Goal: Transaction & Acquisition: Obtain resource

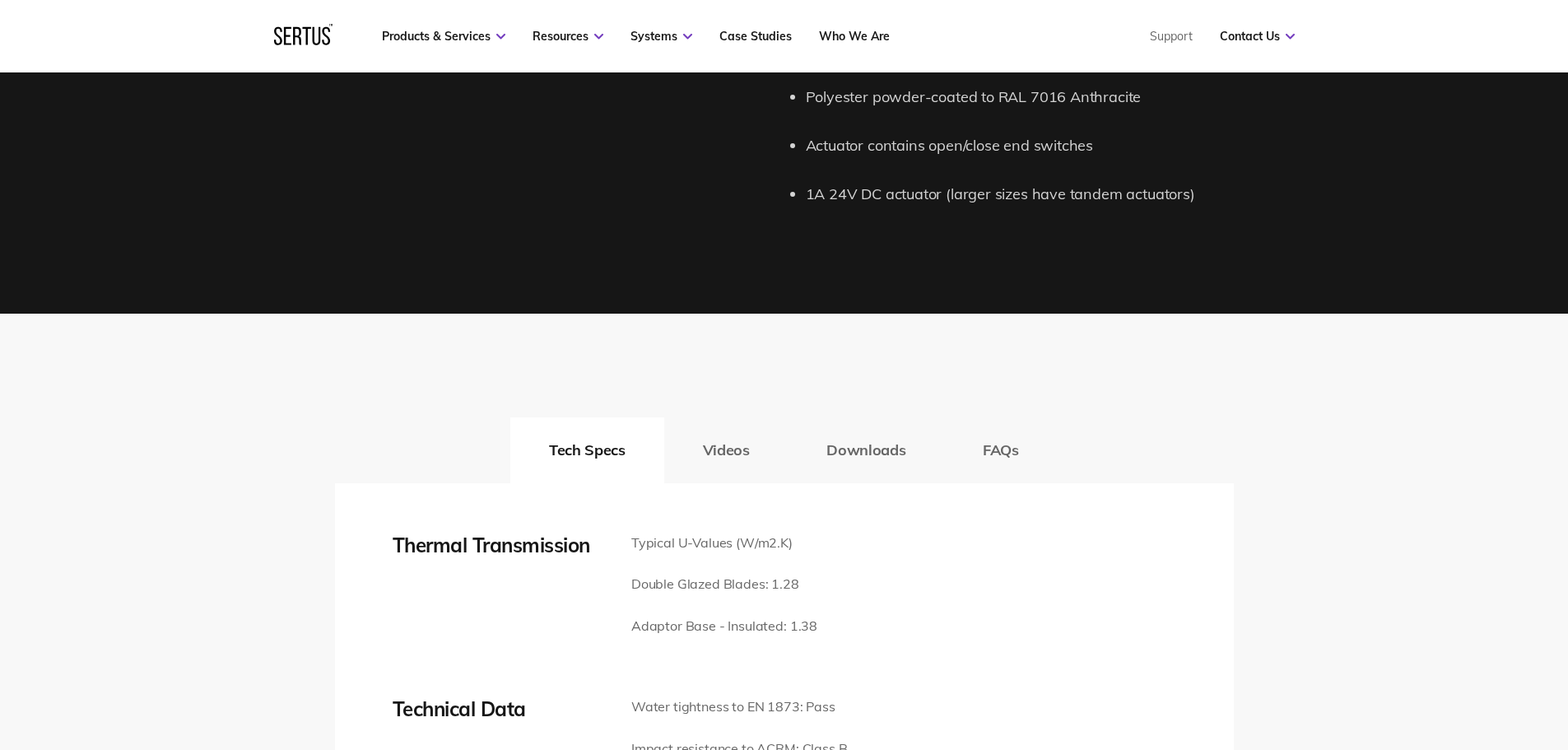
scroll to position [2386, 0]
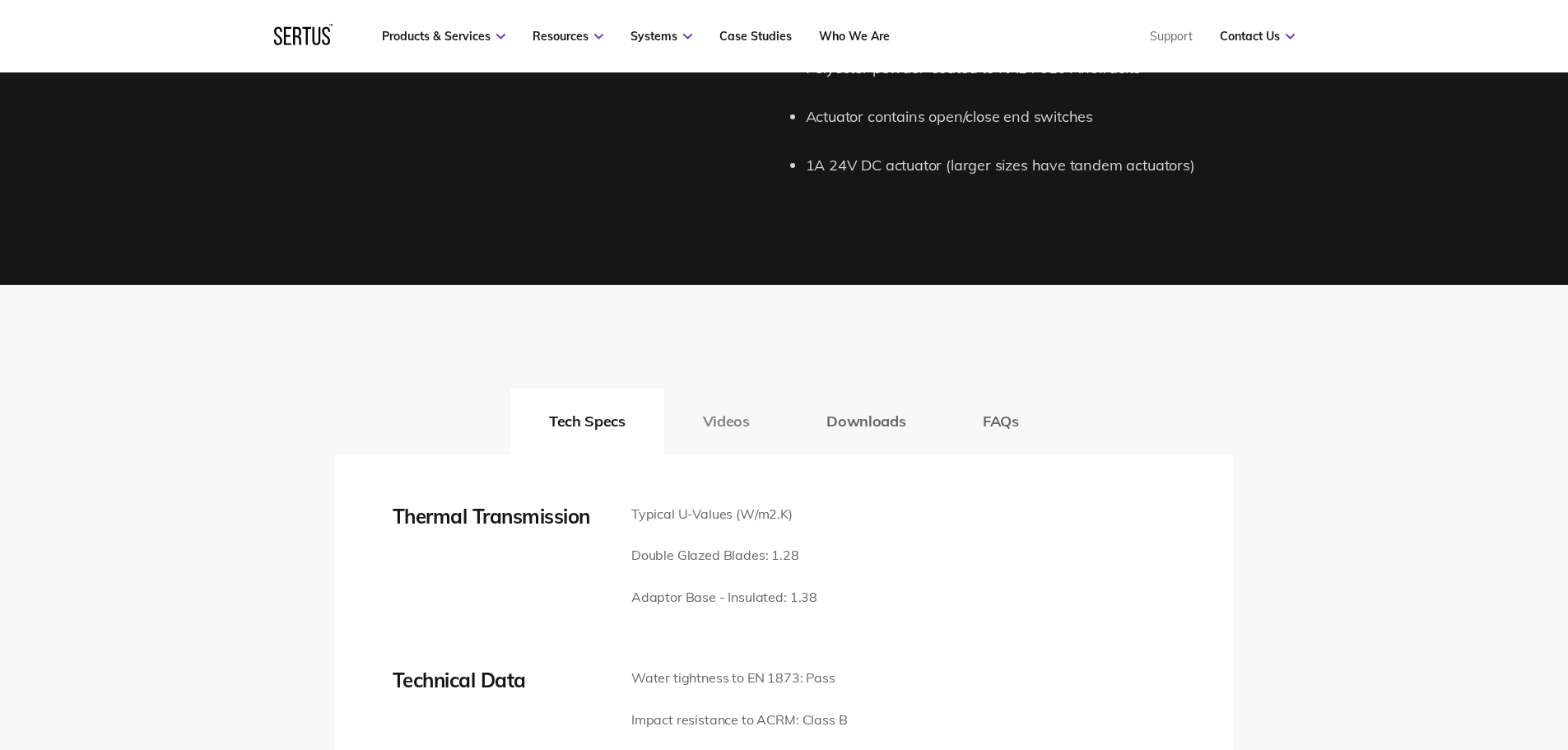
click at [723, 426] on button "Videos" at bounding box center [726, 421] width 125 height 65
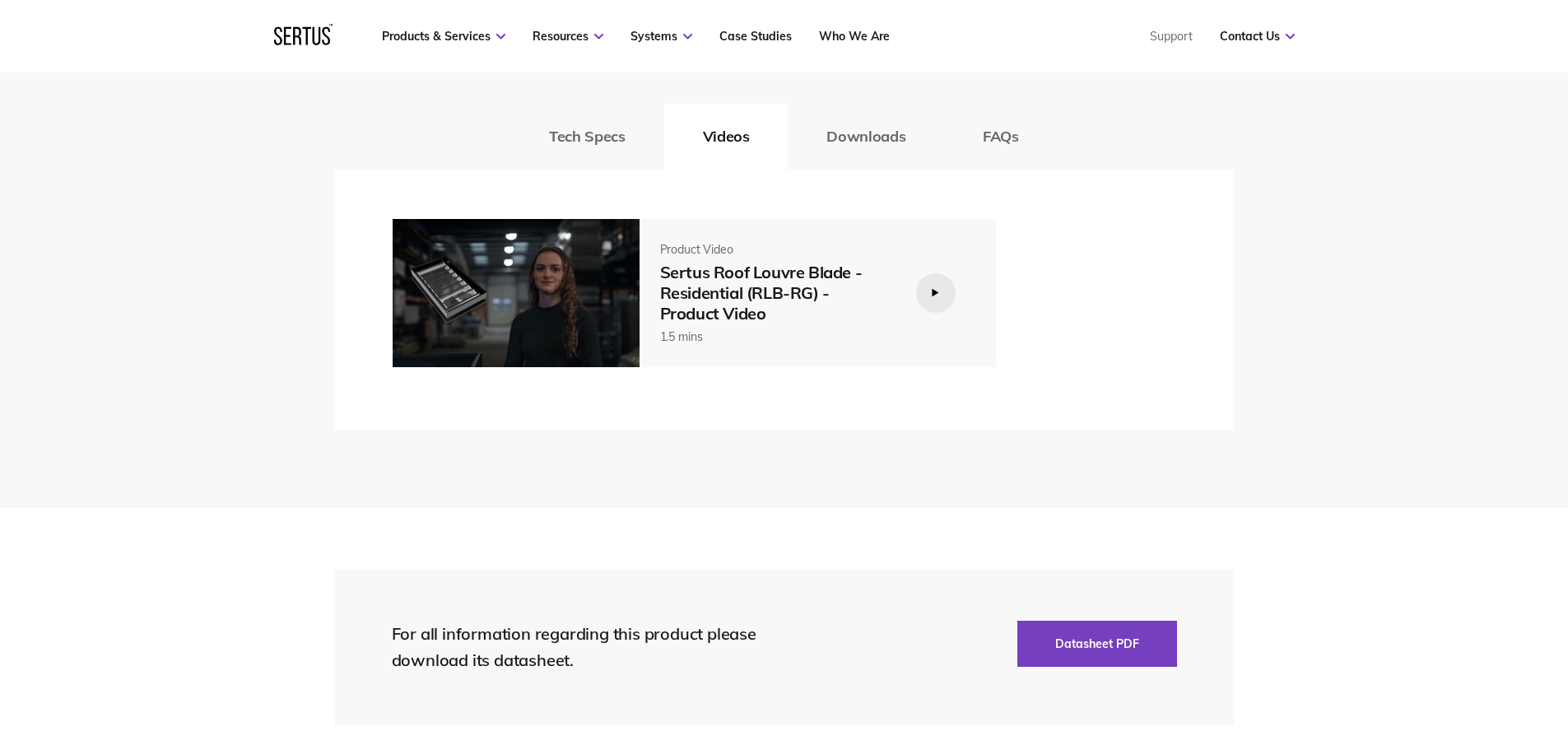
scroll to position [2715, 0]
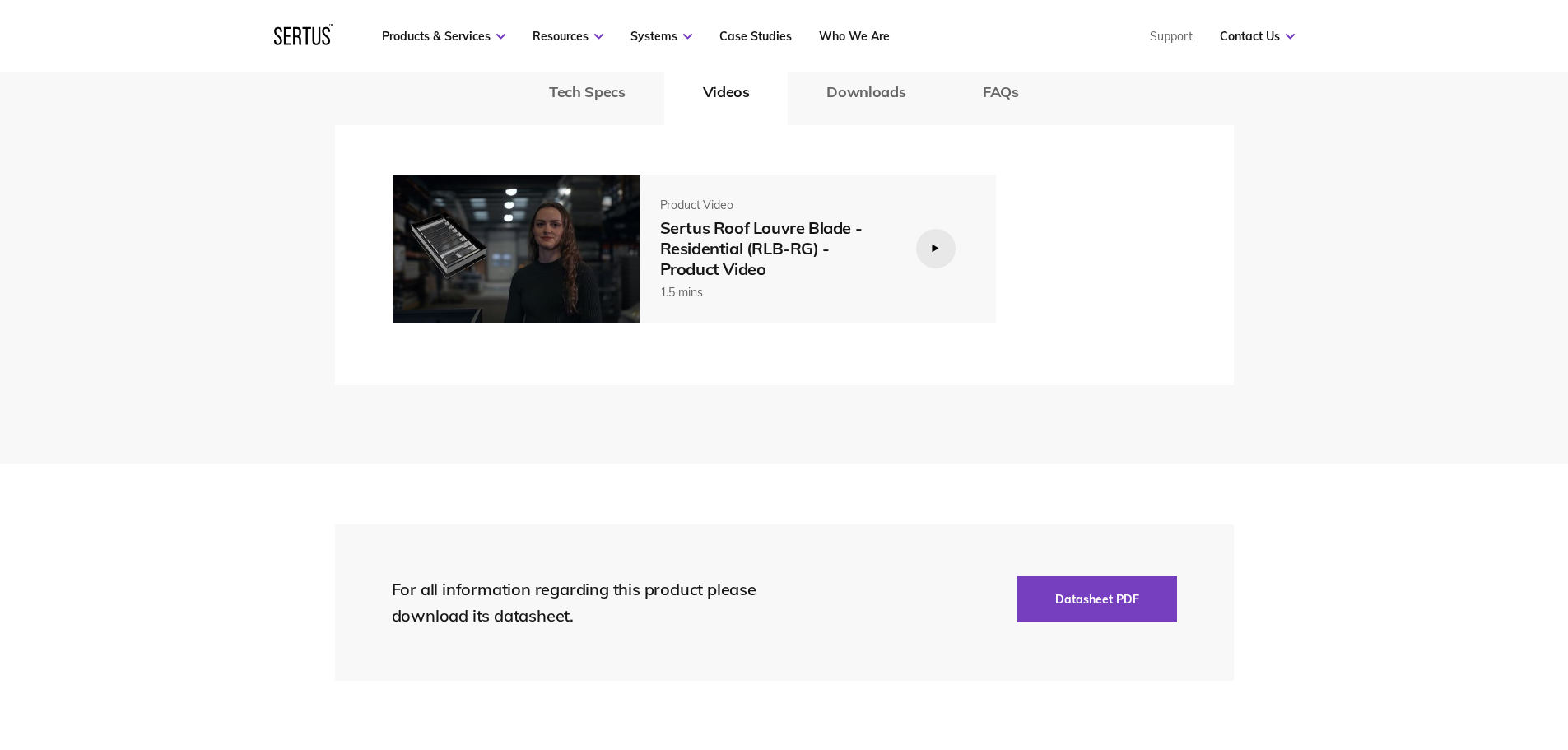
click at [928, 245] on div at bounding box center [935, 248] width 39 height 39
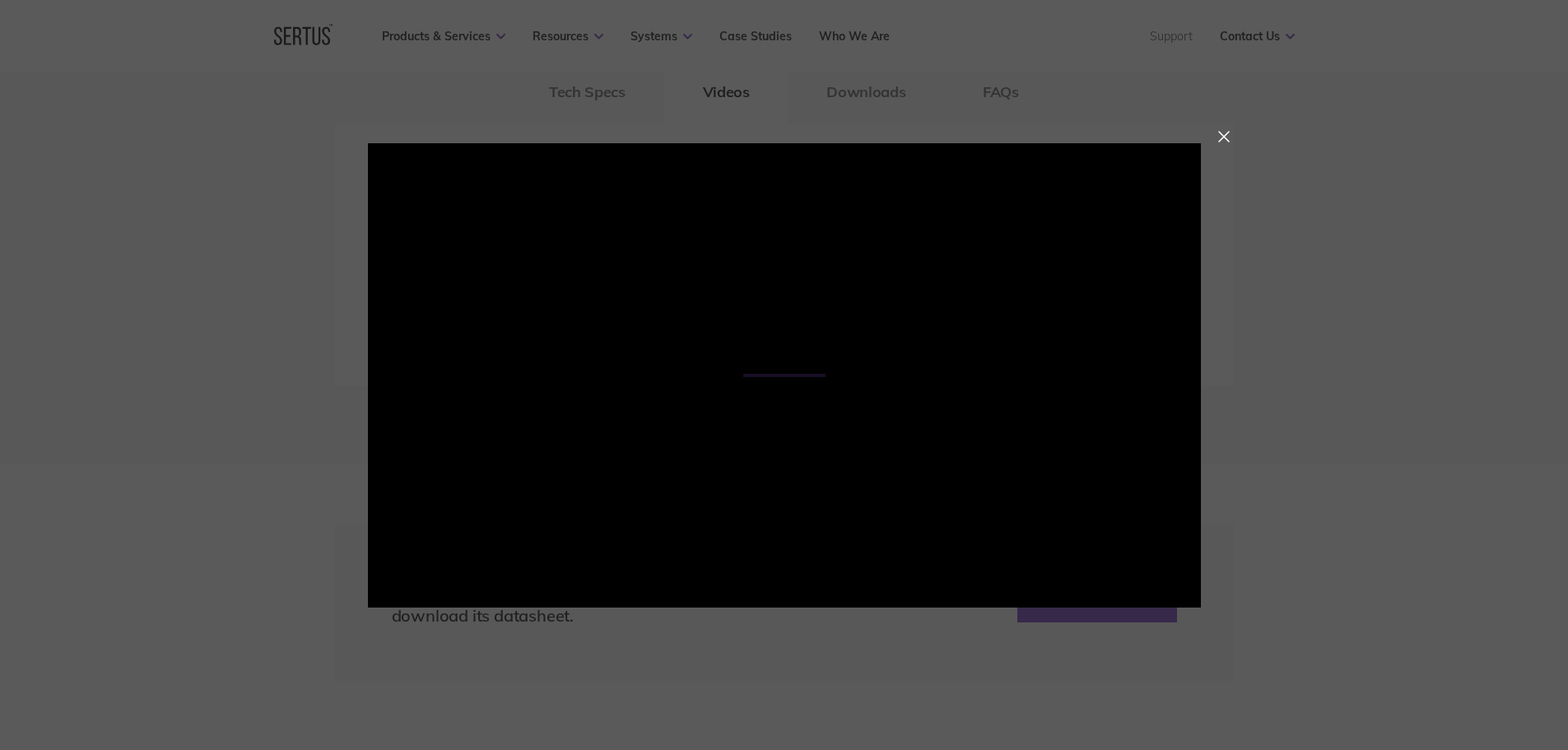
drag, startPoint x: 1220, startPoint y: 138, endPoint x: 1248, endPoint y: 185, distance: 54.7
click at [1220, 138] on div at bounding box center [1224, 136] width 12 height 12
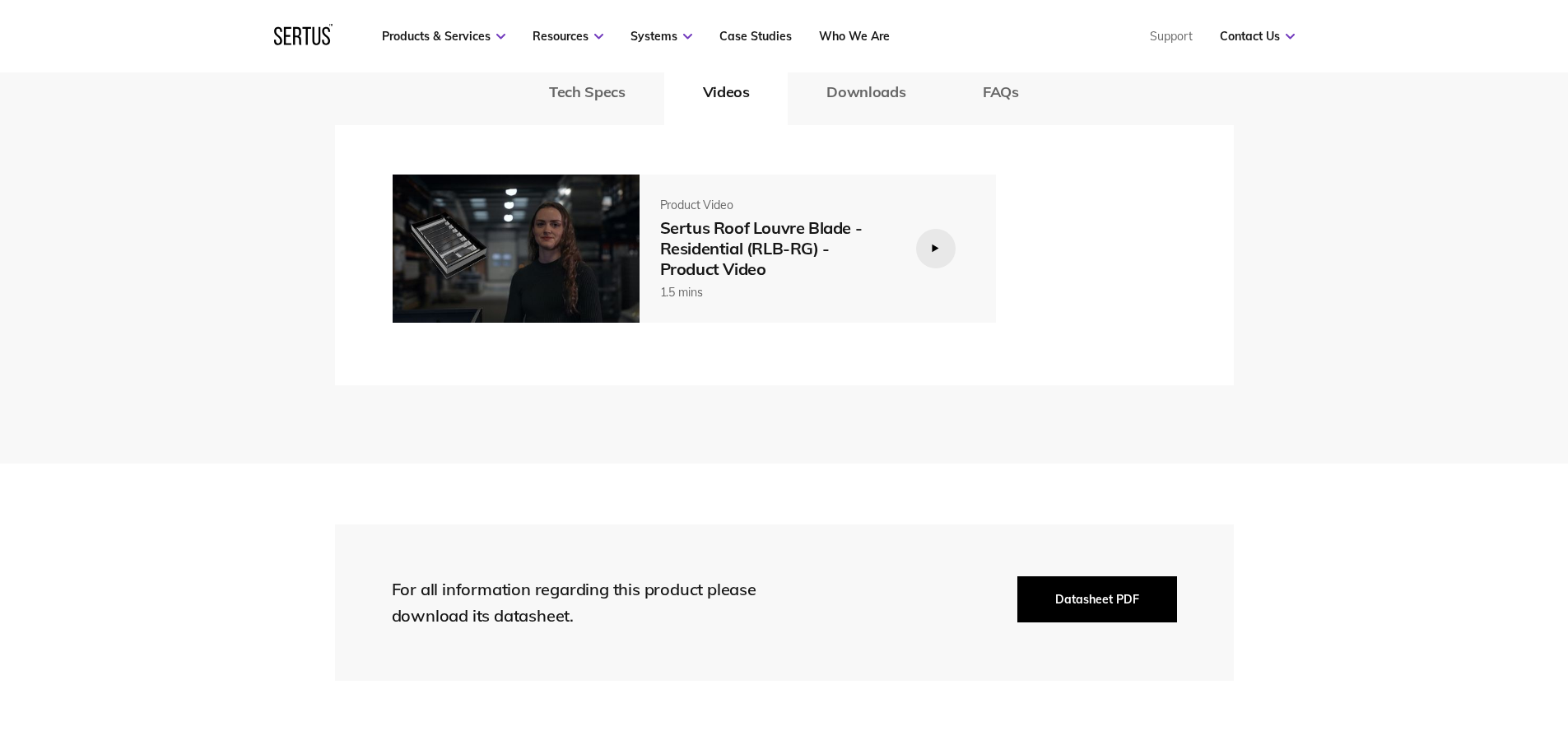
click at [1104, 607] on button "Datasheet PDF" at bounding box center [1098, 599] width 160 height 46
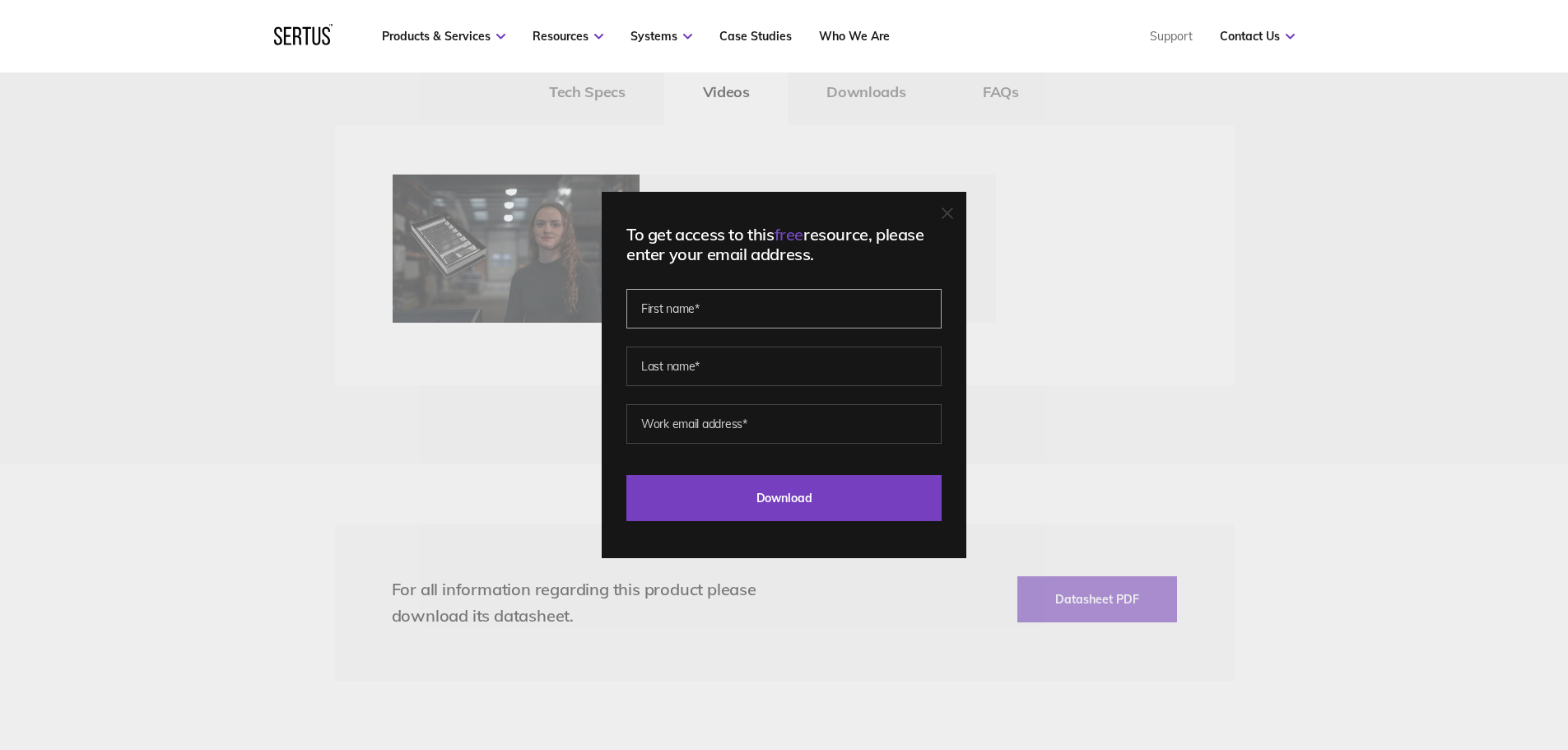
click at [843, 299] on input "text" at bounding box center [784, 308] width 316 height 39
type input "[PERSON_NAME]"
type input "[PERSON_NAME][EMAIL_ADDRESS][PERSON_NAME][DOMAIN_NAME]"
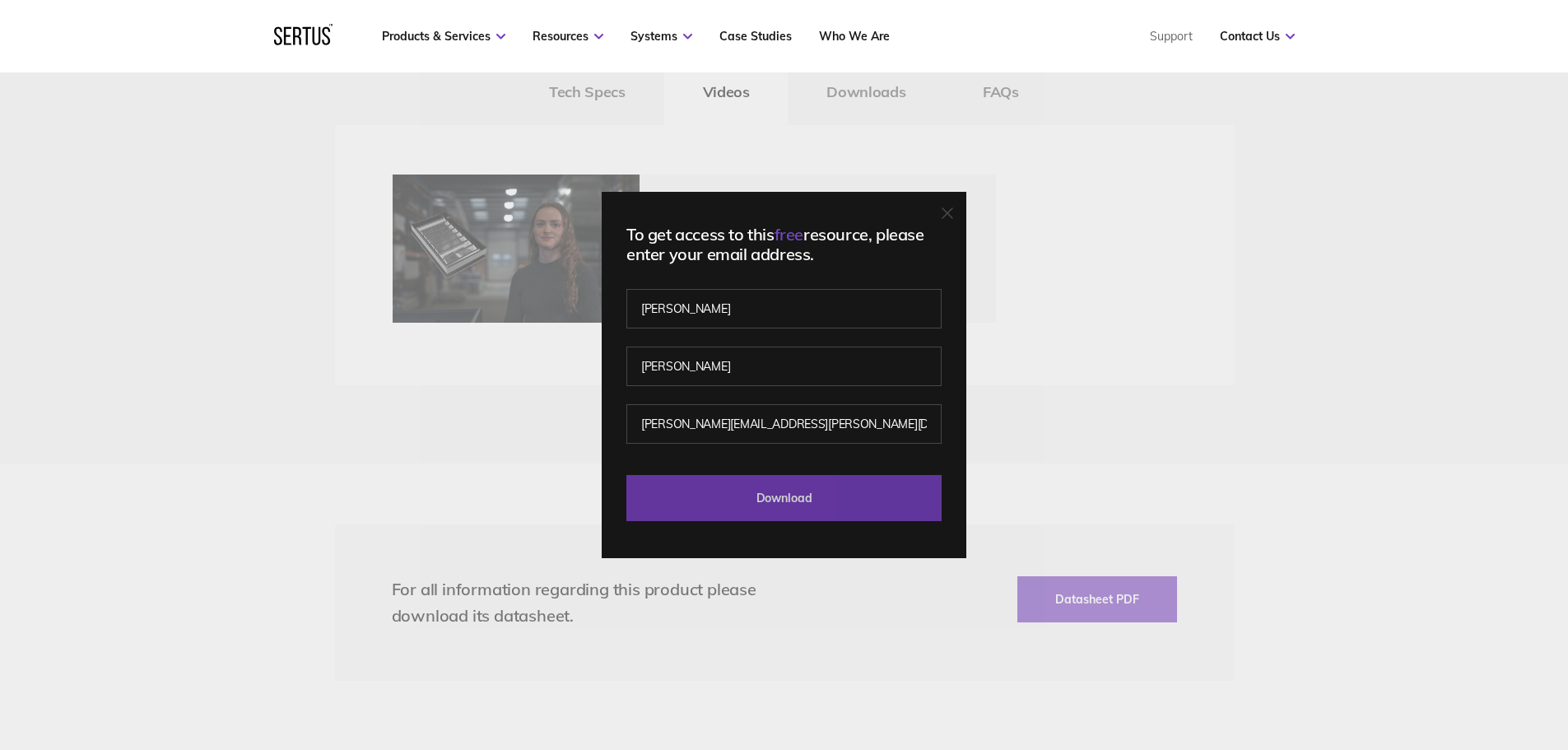
click at [852, 502] on input "Download" at bounding box center [784, 497] width 316 height 46
